Goal: Transaction & Acquisition: Download file/media

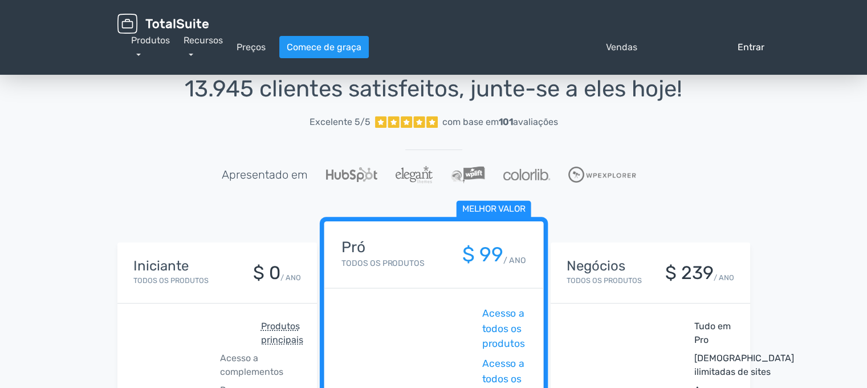
click at [752, 46] on font "Entrar" at bounding box center [751, 47] width 27 height 11
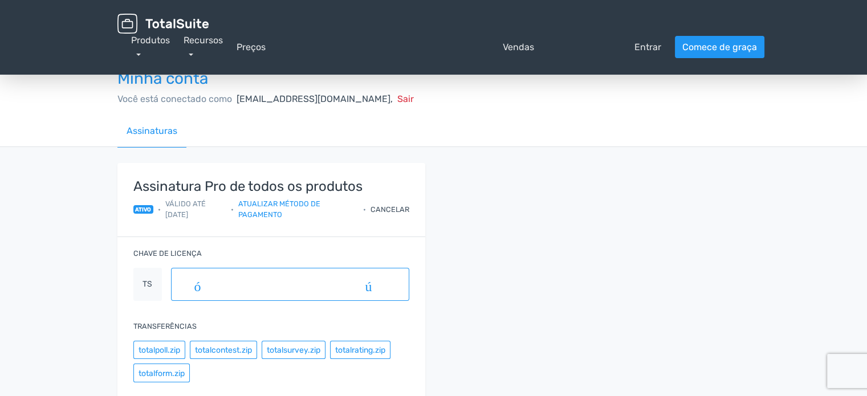
click at [192, 207] on font "Válido até [DATE]" at bounding box center [185, 209] width 40 height 19
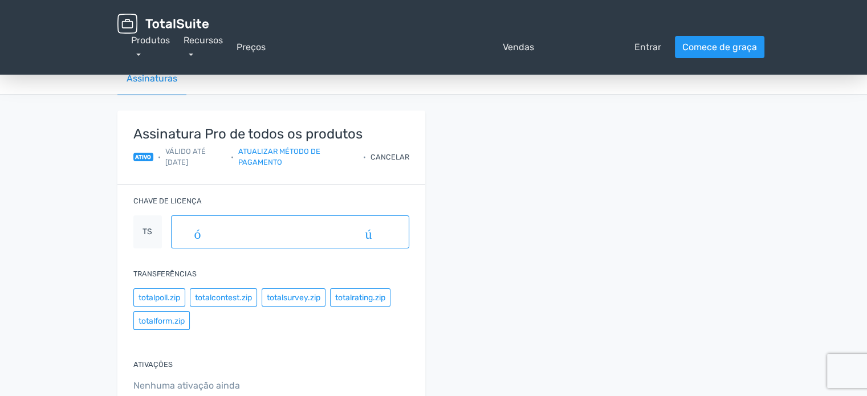
scroll to position [114, 0]
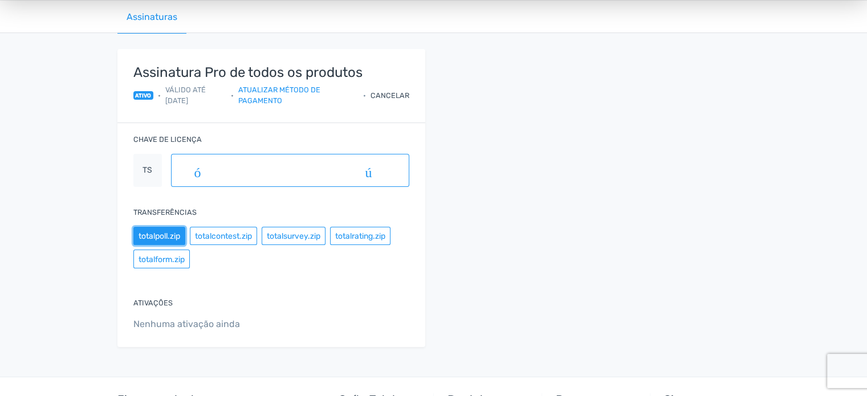
click at [176, 238] on font "totalpoll.zip" at bounding box center [160, 237] width 42 height 10
click at [212, 240] on font "totalcontest.zip" at bounding box center [223, 237] width 57 height 10
click at [295, 238] on font "totalsurvey.zip" at bounding box center [294, 237] width 54 height 10
click at [364, 242] on button "totalrating.zip" at bounding box center [360, 236] width 60 height 18
click at [178, 259] on font "totalform.zip" at bounding box center [162, 260] width 46 height 10
